Goal: Transaction & Acquisition: Download file/media

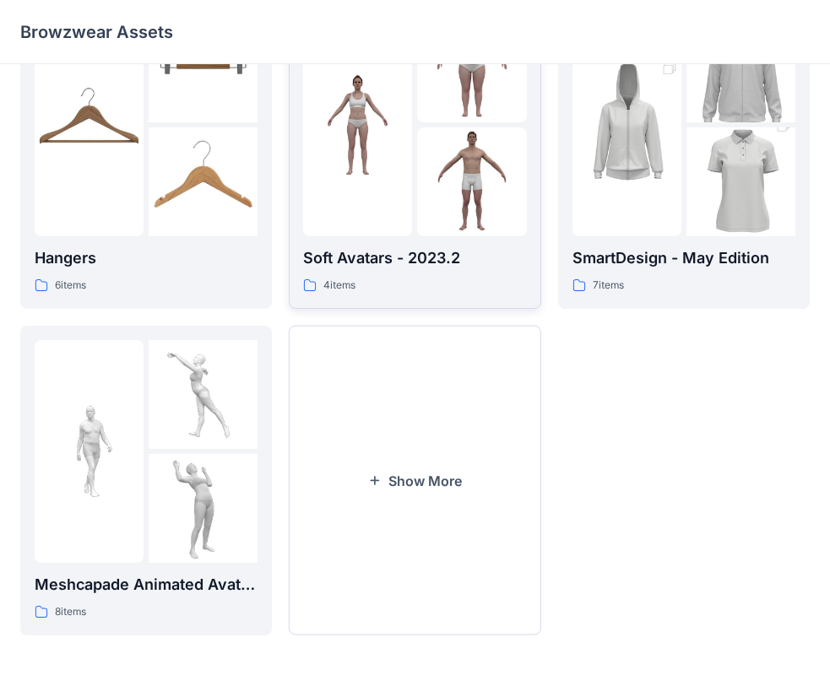
scroll to position [420, 0]
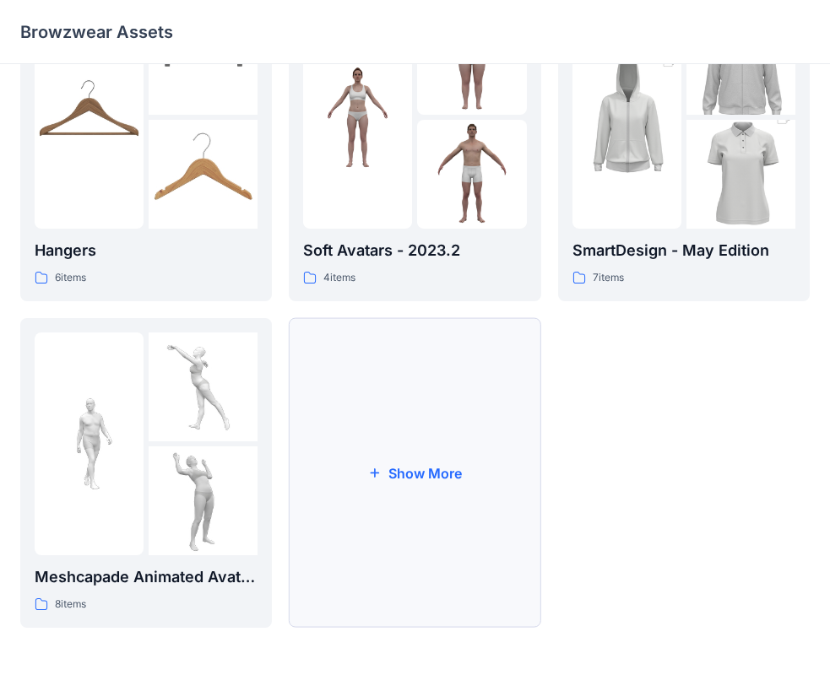
click at [434, 489] on button "Show More" at bounding box center [415, 473] width 252 height 310
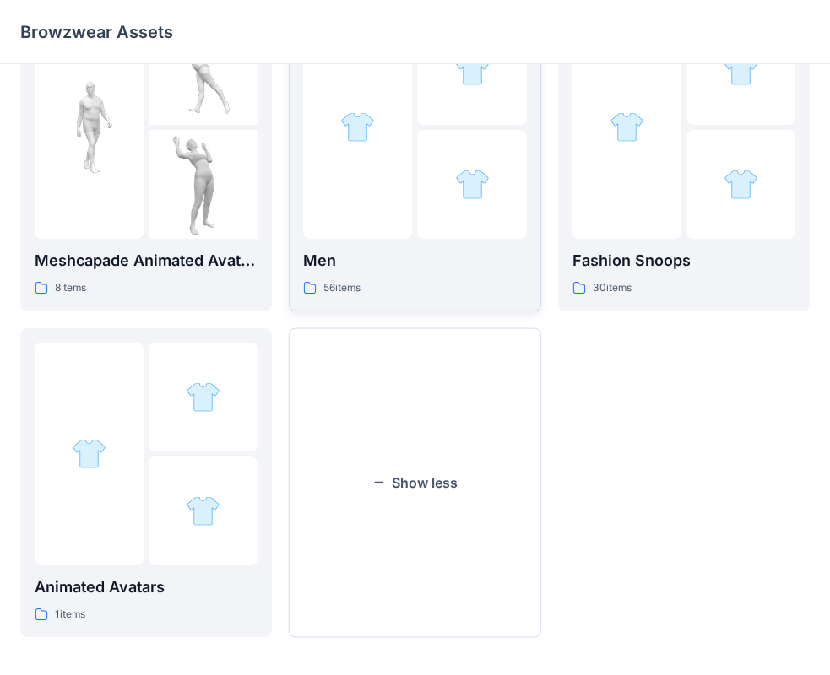
scroll to position [746, 0]
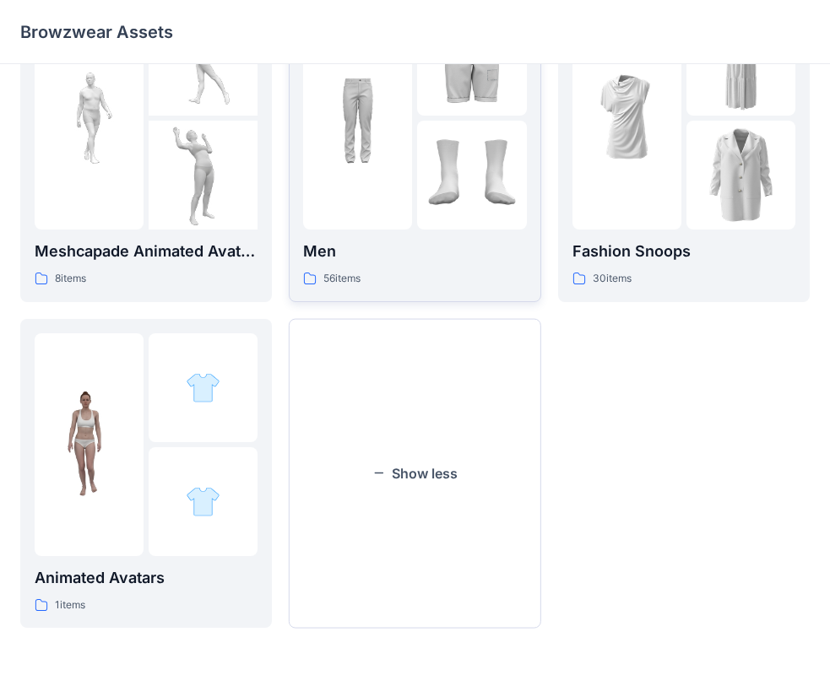
click at [465, 261] on p "Men" at bounding box center [414, 252] width 223 height 24
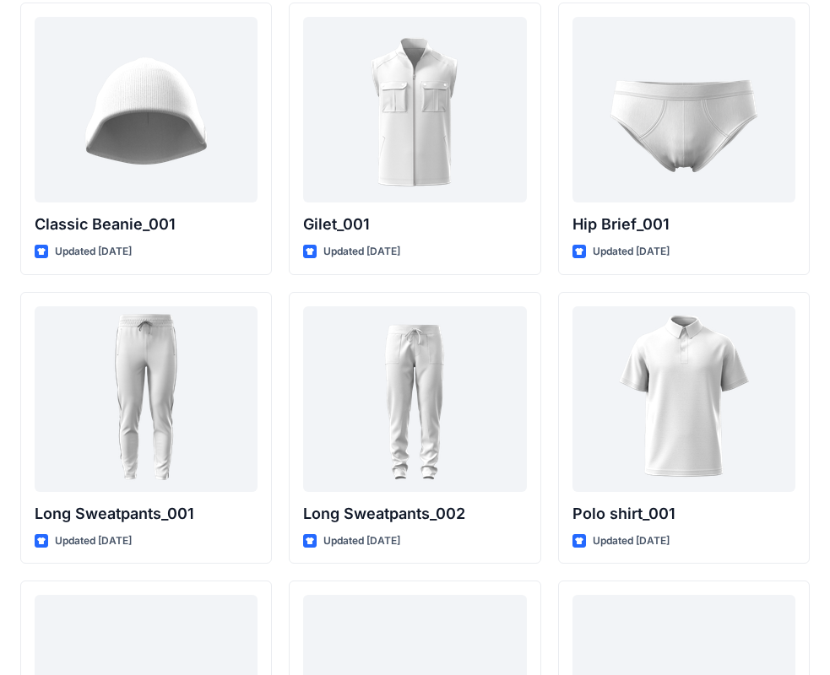
scroll to position [3219, 0]
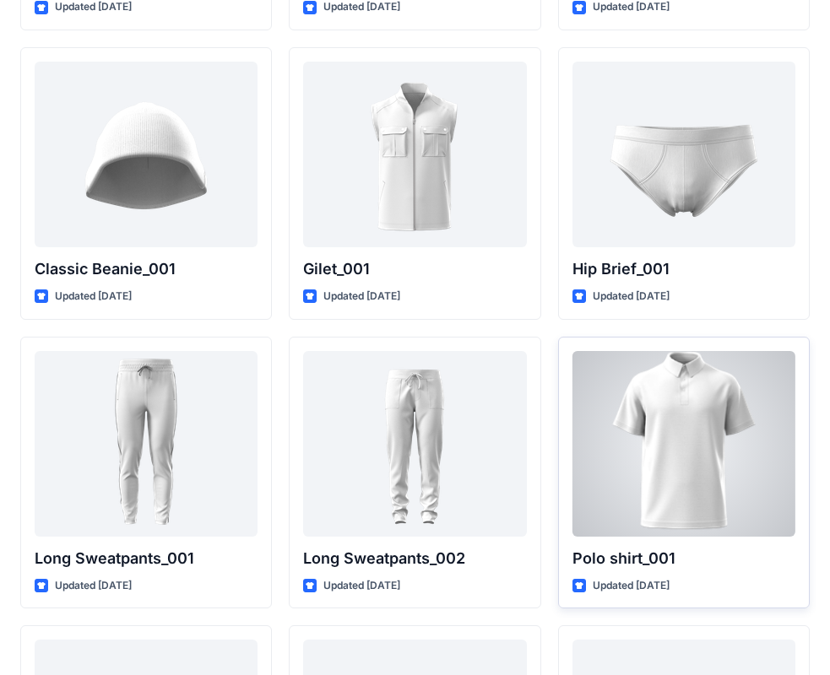
click at [661, 485] on div at bounding box center [683, 444] width 223 height 186
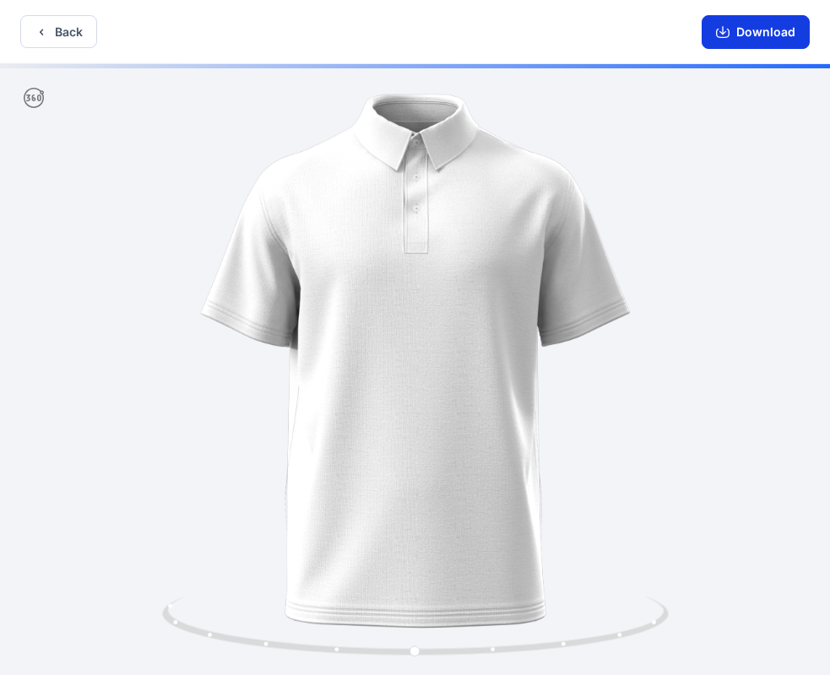
click at [733, 32] on button "Download" at bounding box center [756, 32] width 108 height 34
click at [54, 24] on button "Back" at bounding box center [58, 31] width 77 height 33
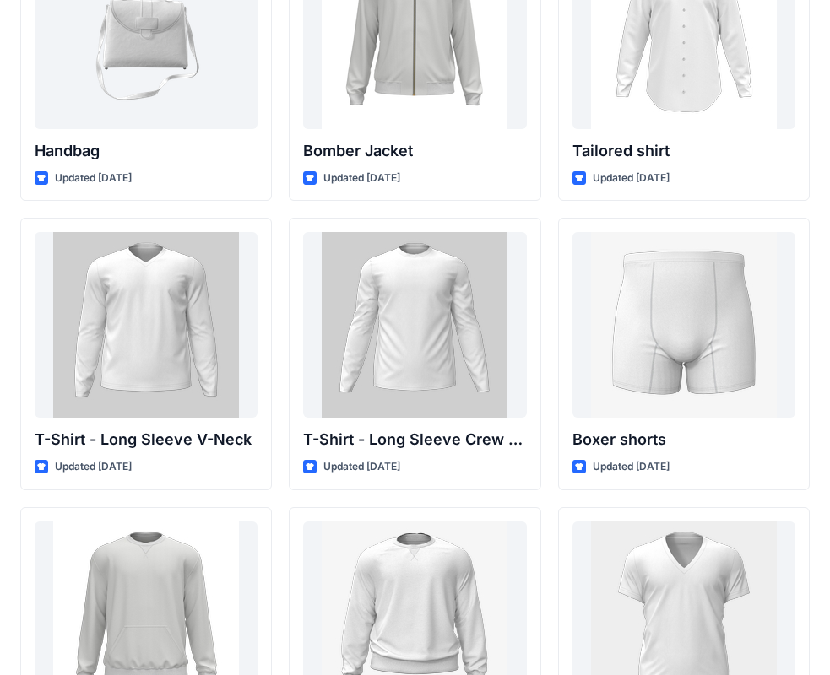
scroll to position [854, 0]
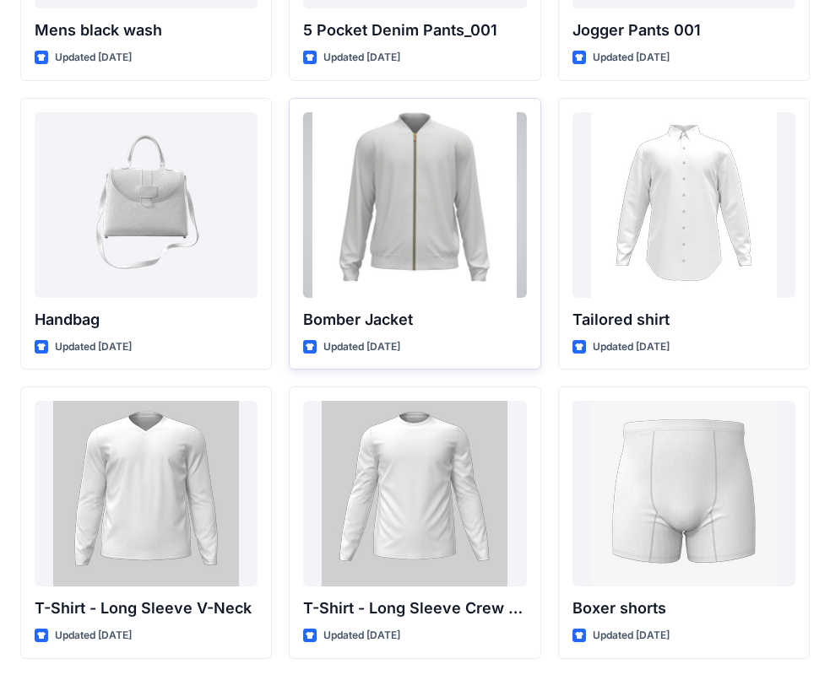
click at [458, 242] on div at bounding box center [414, 205] width 223 height 186
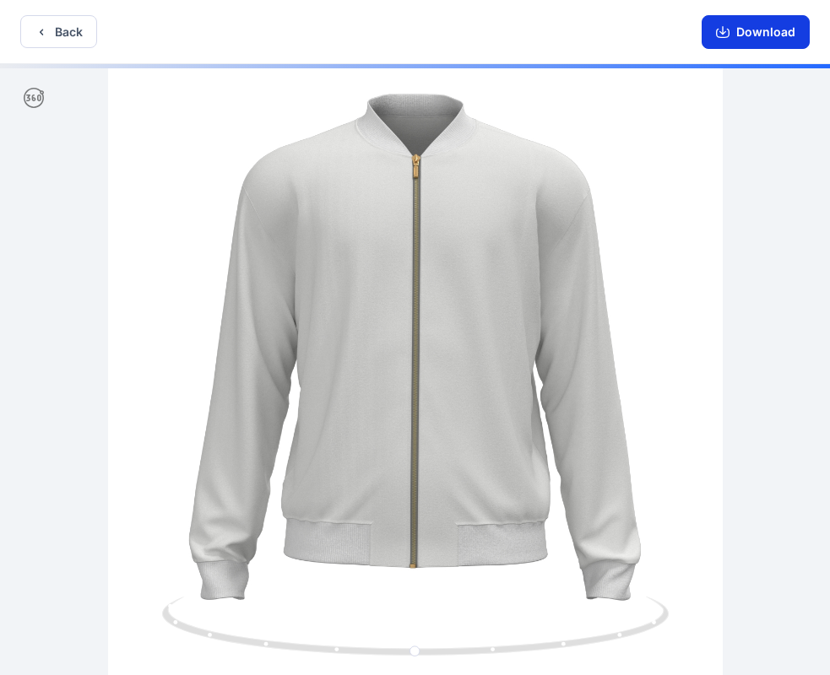
click at [755, 36] on button "Download" at bounding box center [756, 32] width 108 height 34
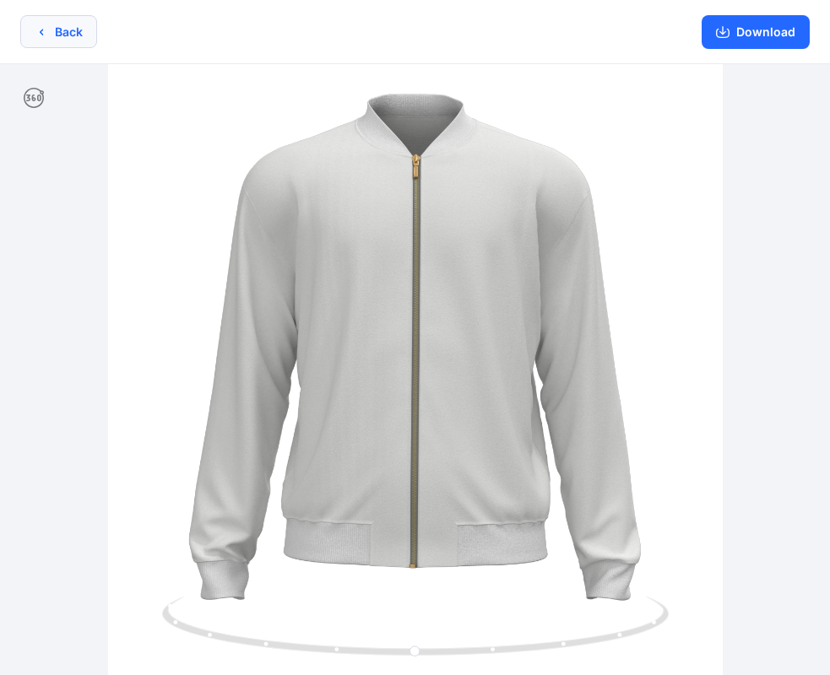
click at [59, 30] on button "Back" at bounding box center [58, 31] width 77 height 33
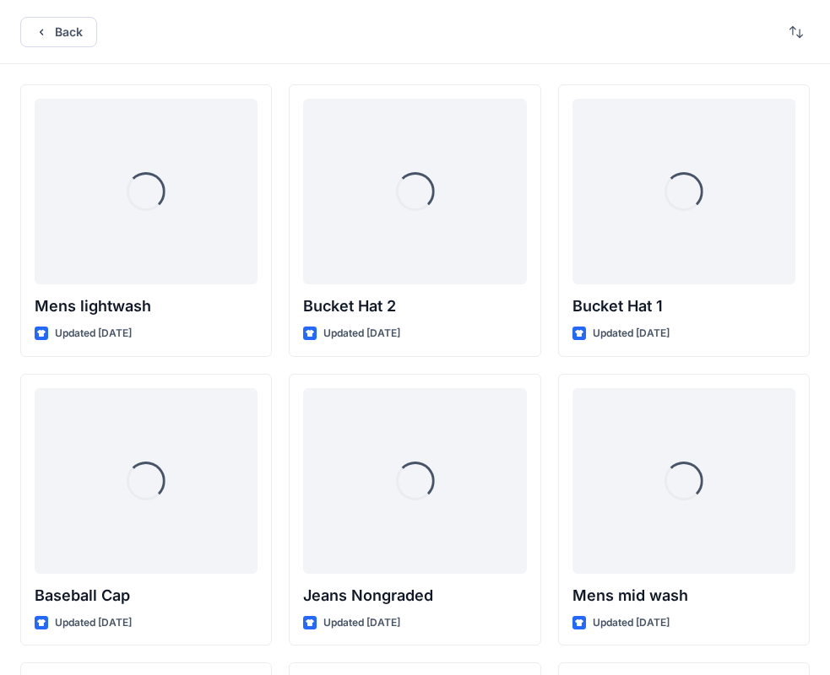
scroll to position [854, 0]
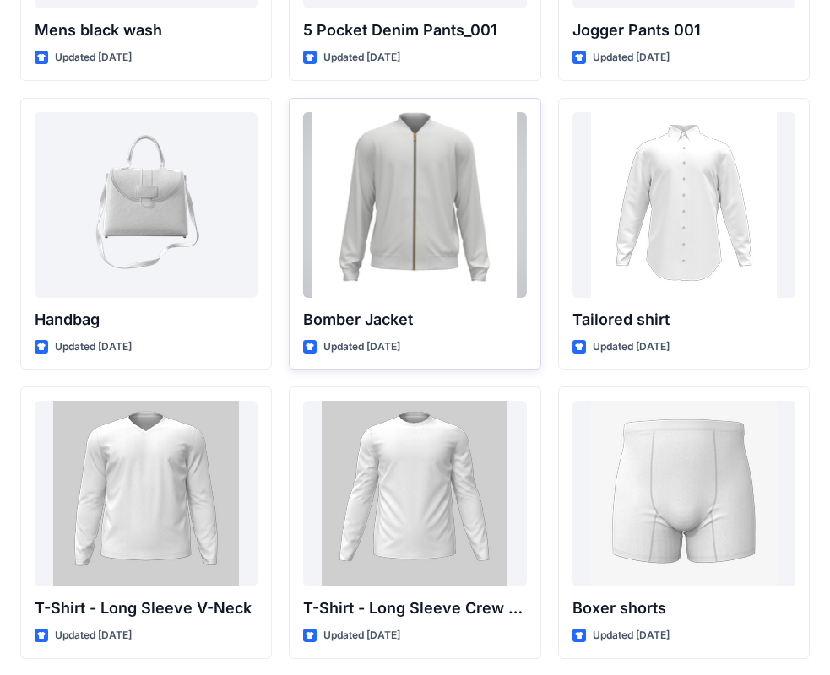
click at [450, 190] on div at bounding box center [414, 205] width 223 height 186
